Goal: Navigation & Orientation: Find specific page/section

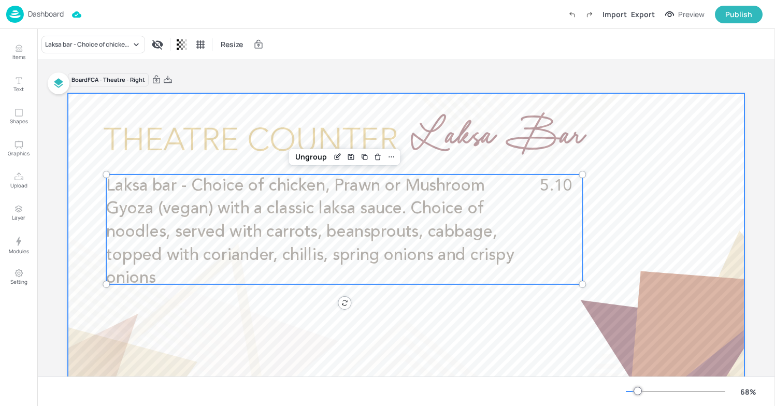
click at [446, 97] on div at bounding box center [406, 283] width 676 height 381
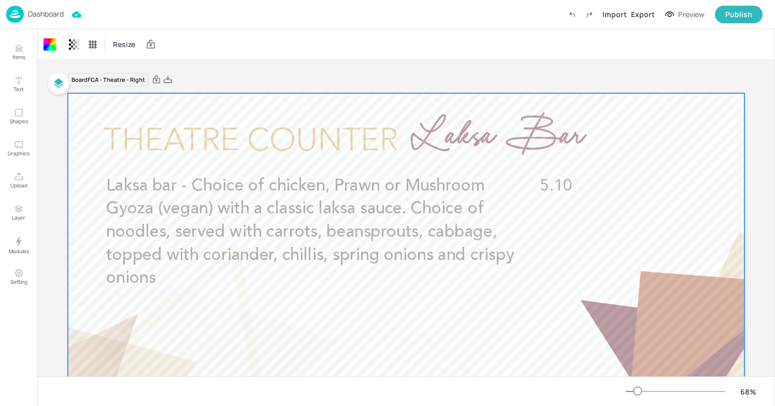
click at [241, 59] on div "Resize" at bounding box center [405, 44] width 737 height 31
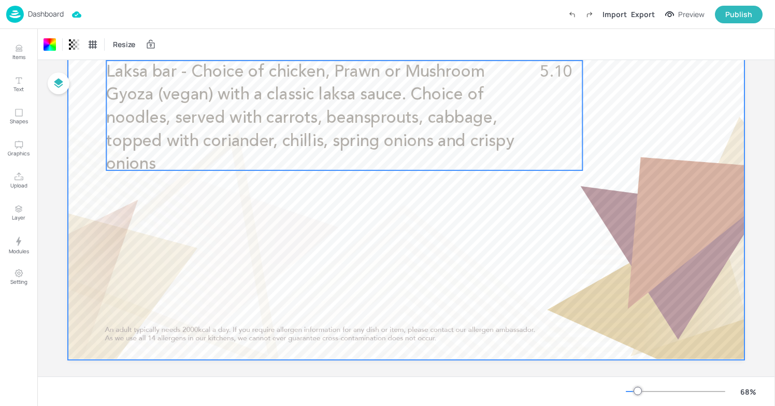
scroll to position [123, 0]
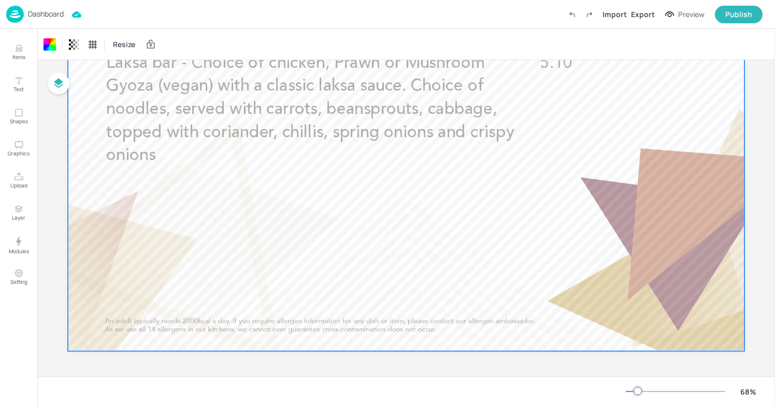
click at [57, 13] on p "Dashboard" at bounding box center [46, 13] width 36 height 7
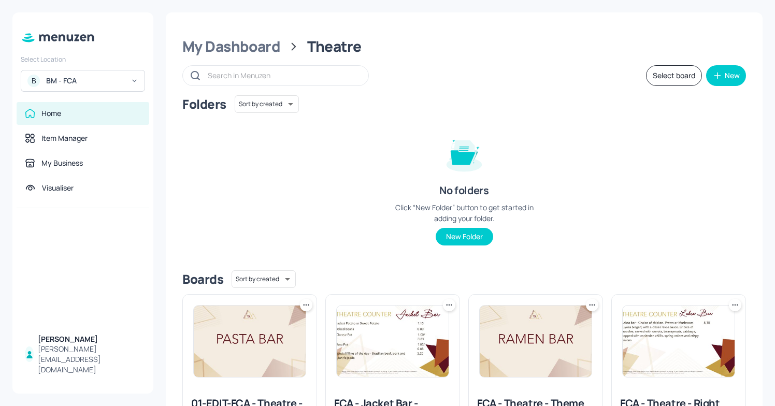
scroll to position [93, 0]
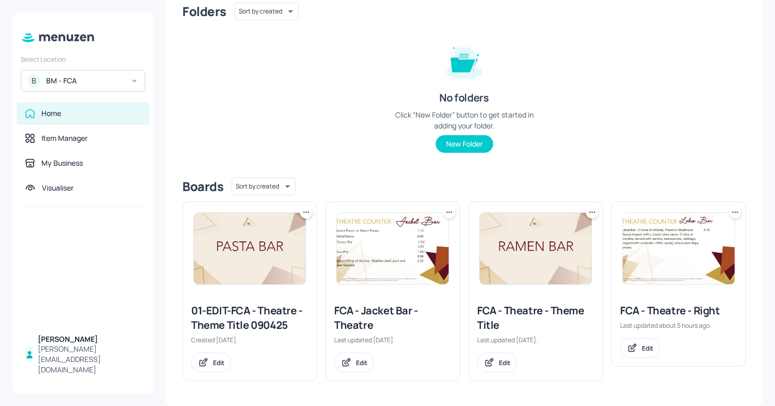
click at [125, 75] on div "B BM - FCA" at bounding box center [83, 81] width 124 height 22
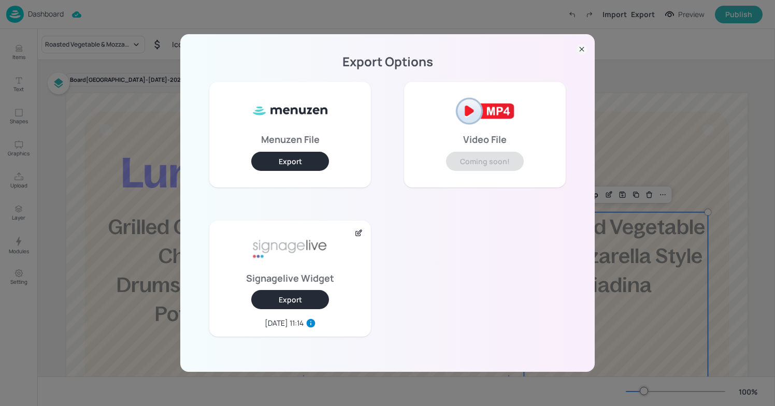
scroll to position [109, 0]
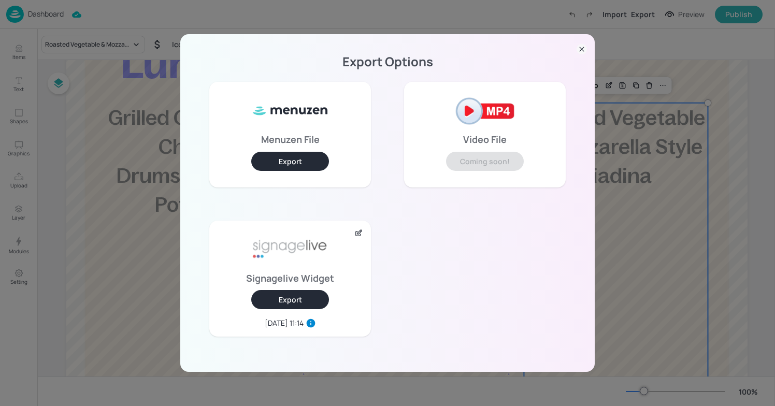
click at [581, 53] on icon at bounding box center [581, 49] width 10 height 10
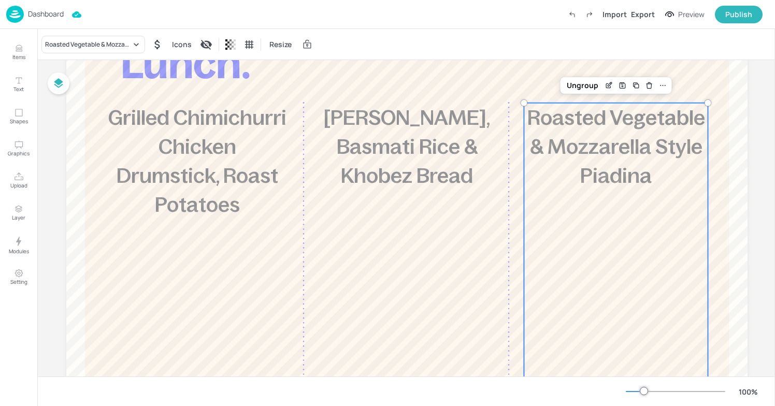
click at [40, 7] on div "Dashboard" at bounding box center [34, 14] width 57 height 17
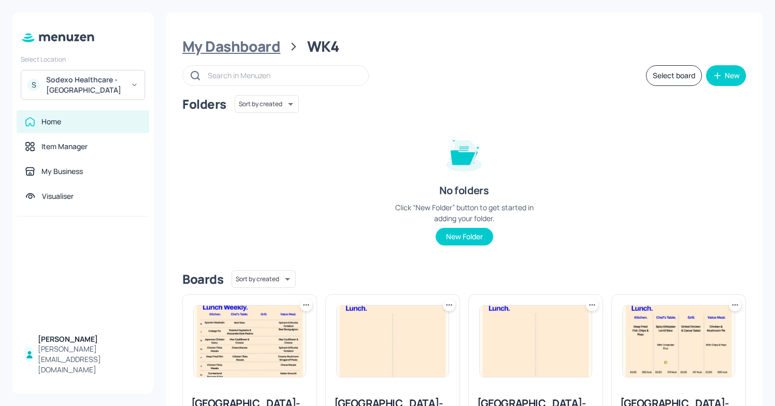
click at [211, 53] on div "My Dashboard" at bounding box center [231, 46] width 98 height 19
